Goal: Transaction & Acquisition: Purchase product/service

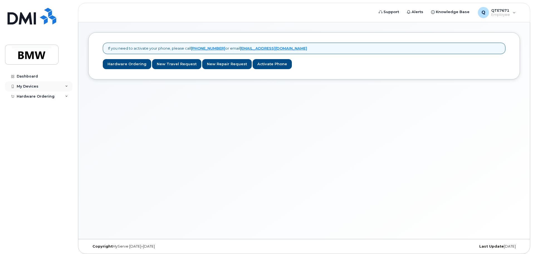
click at [24, 89] on div "My Devices" at bounding box center [38, 86] width 67 height 10
click at [31, 106] on div "Hardware Ordering" at bounding box center [36, 107] width 38 height 4
click at [34, 117] on div "New Order" at bounding box center [29, 116] width 21 height 5
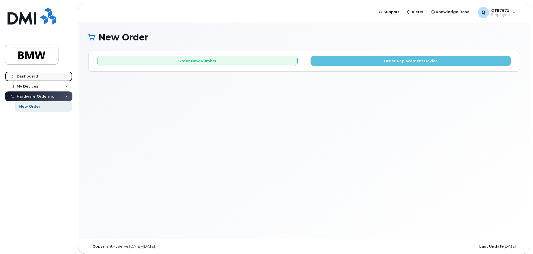
click at [26, 77] on div "Dashboard" at bounding box center [27, 76] width 21 height 4
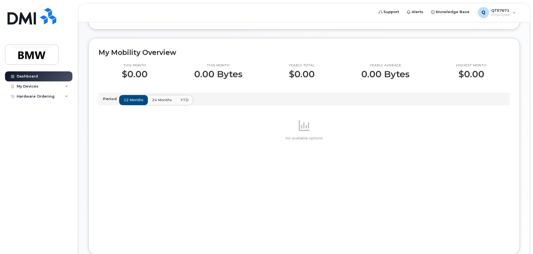
scroll to position [139, 0]
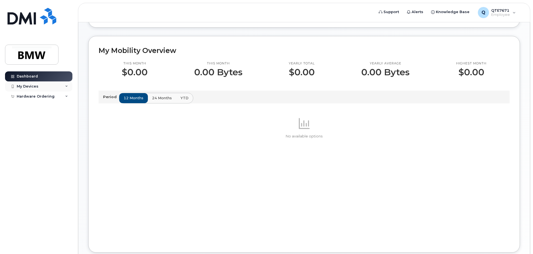
click at [31, 87] on div "My Devices" at bounding box center [28, 86] width 22 height 4
click at [66, 88] on div "My Devices" at bounding box center [38, 86] width 67 height 10
click at [45, 108] on div "Hardware Ordering" at bounding box center [36, 107] width 38 height 4
click at [67, 108] on icon at bounding box center [66, 107] width 3 height 3
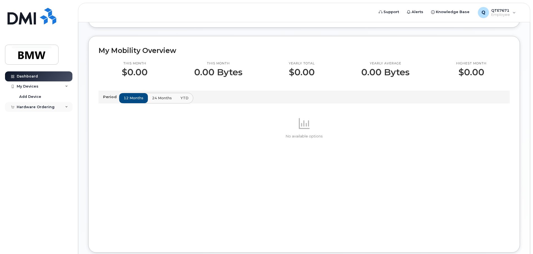
click at [48, 106] on div "Hardware Ordering" at bounding box center [36, 107] width 38 height 4
click at [24, 86] on div "My Devices" at bounding box center [28, 86] width 22 height 4
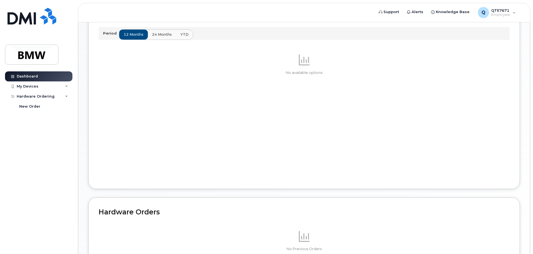
scroll to position [265, 0]
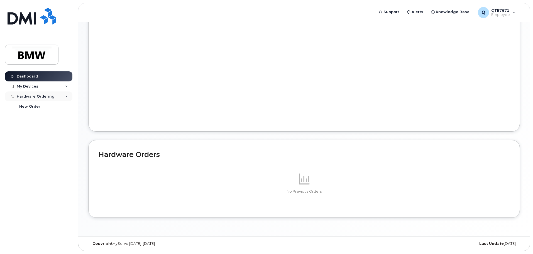
click at [37, 95] on div "Hardware Ordering" at bounding box center [36, 96] width 38 height 4
click at [34, 88] on div "My Devices" at bounding box center [28, 86] width 22 height 4
click at [31, 78] on div "Dashboard" at bounding box center [27, 76] width 21 height 4
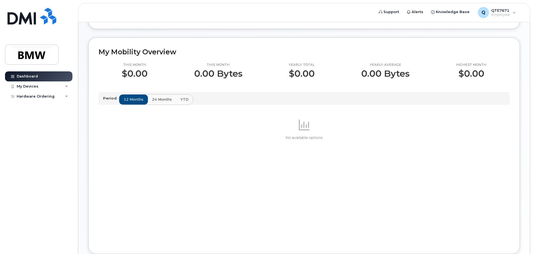
scroll to position [139, 0]
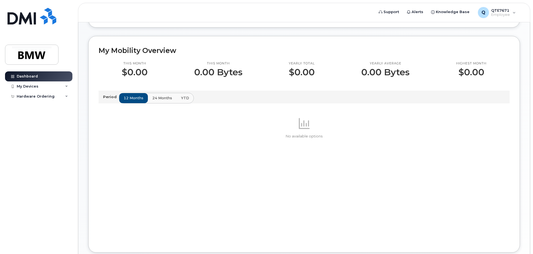
click at [164, 100] on span "24 months" at bounding box center [162, 97] width 20 height 5
click at [182, 100] on span "YTD" at bounding box center [185, 97] width 8 height 5
click at [136, 100] on span "12 months" at bounding box center [134, 97] width 20 height 5
click at [300, 139] on p "No available options" at bounding box center [304, 136] width 411 height 5
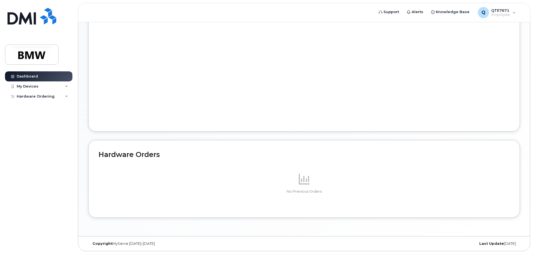
scroll to position [265, 0]
click at [32, 88] on div "My Devices" at bounding box center [28, 86] width 22 height 4
click at [32, 106] on div "Hardware Ordering" at bounding box center [36, 107] width 38 height 4
click at [27, 117] on div "New Order" at bounding box center [29, 116] width 21 height 5
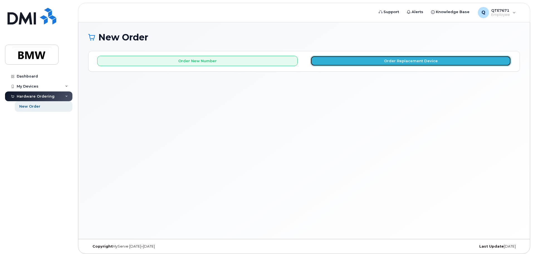
click at [432, 63] on button "Order Replacement Device" at bounding box center [410, 61] width 200 height 10
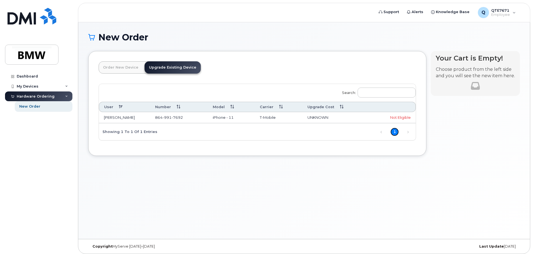
click at [394, 133] on link "1" at bounding box center [394, 132] width 8 height 8
click at [381, 134] on link "Previous" at bounding box center [381, 132] width 8 height 8
click at [114, 70] on link "Order New Device" at bounding box center [121, 67] width 44 height 12
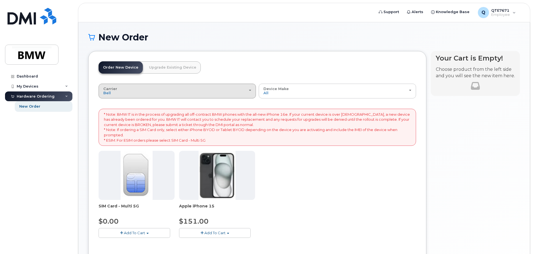
click at [246, 91] on div "Carrier Bell T-Mobile" at bounding box center [177, 91] width 148 height 9
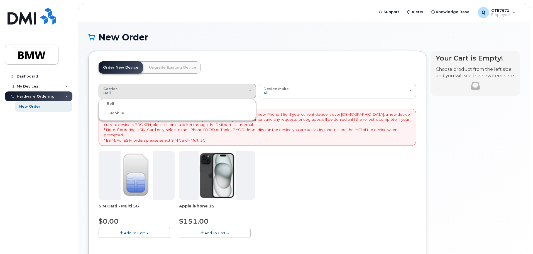
click at [195, 112] on div "T-Mobile" at bounding box center [177, 113] width 155 height 7
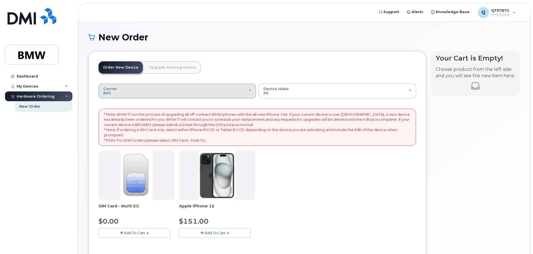
click at [202, 93] on div "Carrier Bell T-Mobile" at bounding box center [177, 91] width 148 height 9
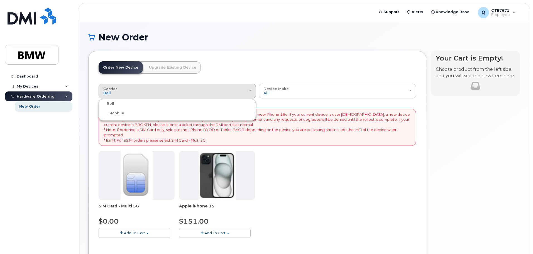
click at [111, 113] on label "T-Mobile" at bounding box center [112, 113] width 24 height 7
click at [0, 0] on input "T-Mobile" at bounding box center [0, 0] width 0 height 0
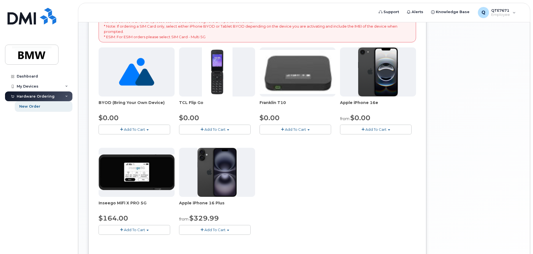
scroll to position [102, 0]
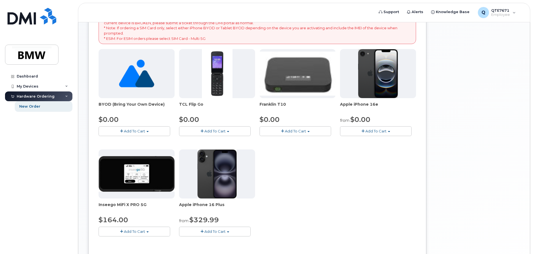
click at [376, 132] on span "Add To Cart" at bounding box center [375, 131] width 21 height 4
click at [372, 140] on link "$0.00 - 30 Month Activation (128GB)" at bounding box center [381, 141] width 80 height 7
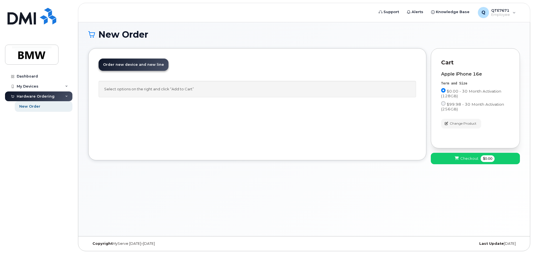
click at [329, 143] on div "Order New Device Upgrade Existing Device Order new device and new line Order ne…" at bounding box center [257, 104] width 338 height 112
click at [28, 77] on div "Dashboard" at bounding box center [27, 76] width 21 height 4
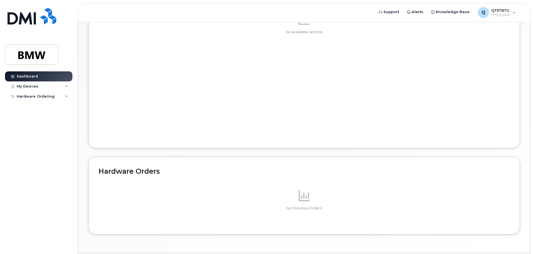
scroll to position [265, 0]
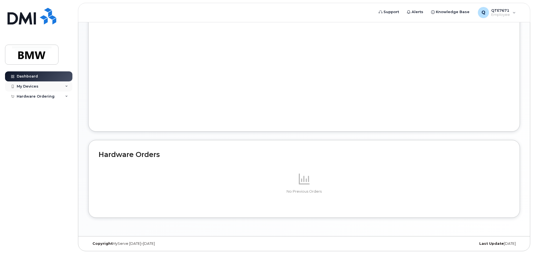
click at [28, 87] on div "My Devices" at bounding box center [28, 86] width 22 height 4
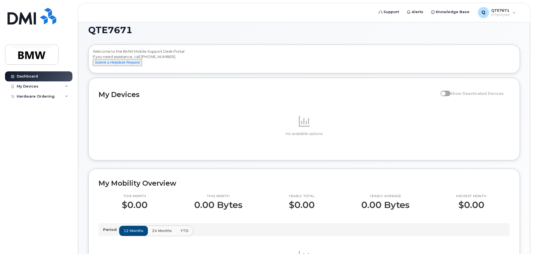
scroll to position [0, 0]
